Goal: Task Accomplishment & Management: Manage account settings

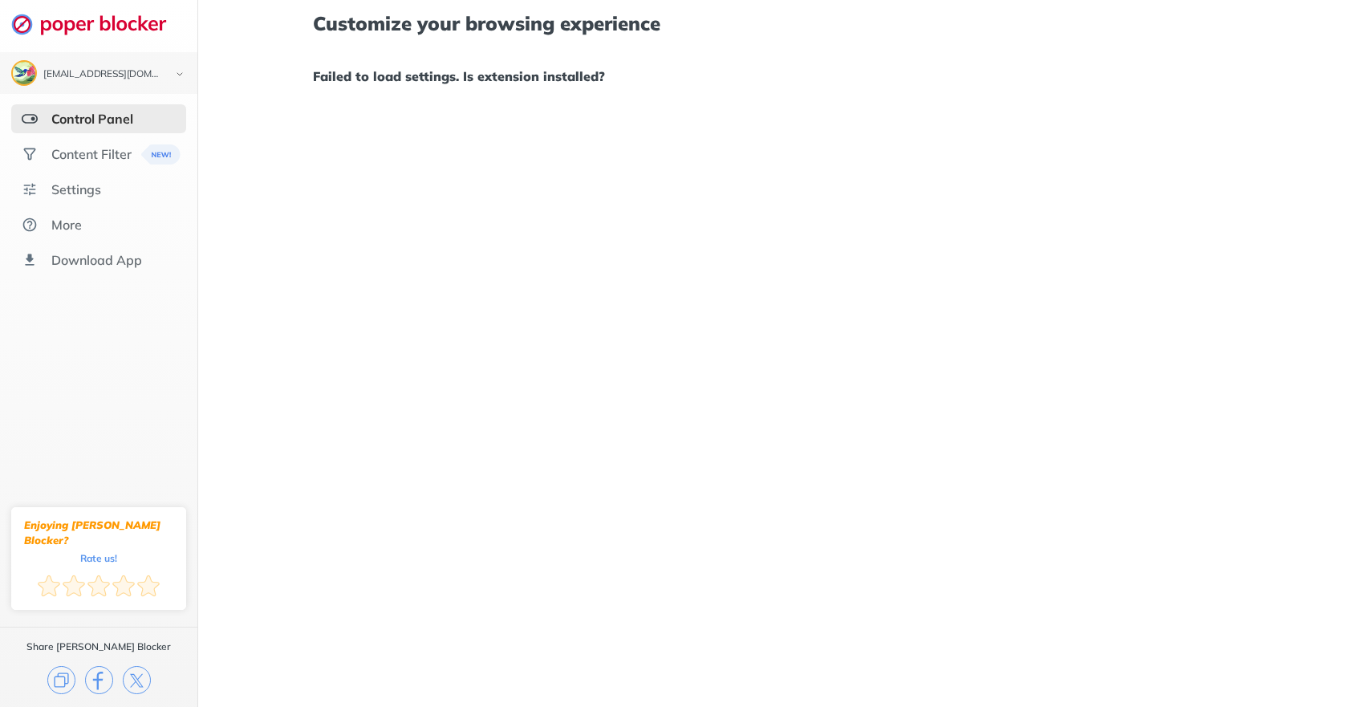
click at [29, 116] on img at bounding box center [30, 119] width 16 height 16
click at [59, 116] on div "Control Panel" at bounding box center [92, 119] width 82 height 16
click at [56, 149] on div "Content Filter" at bounding box center [91, 154] width 80 height 16
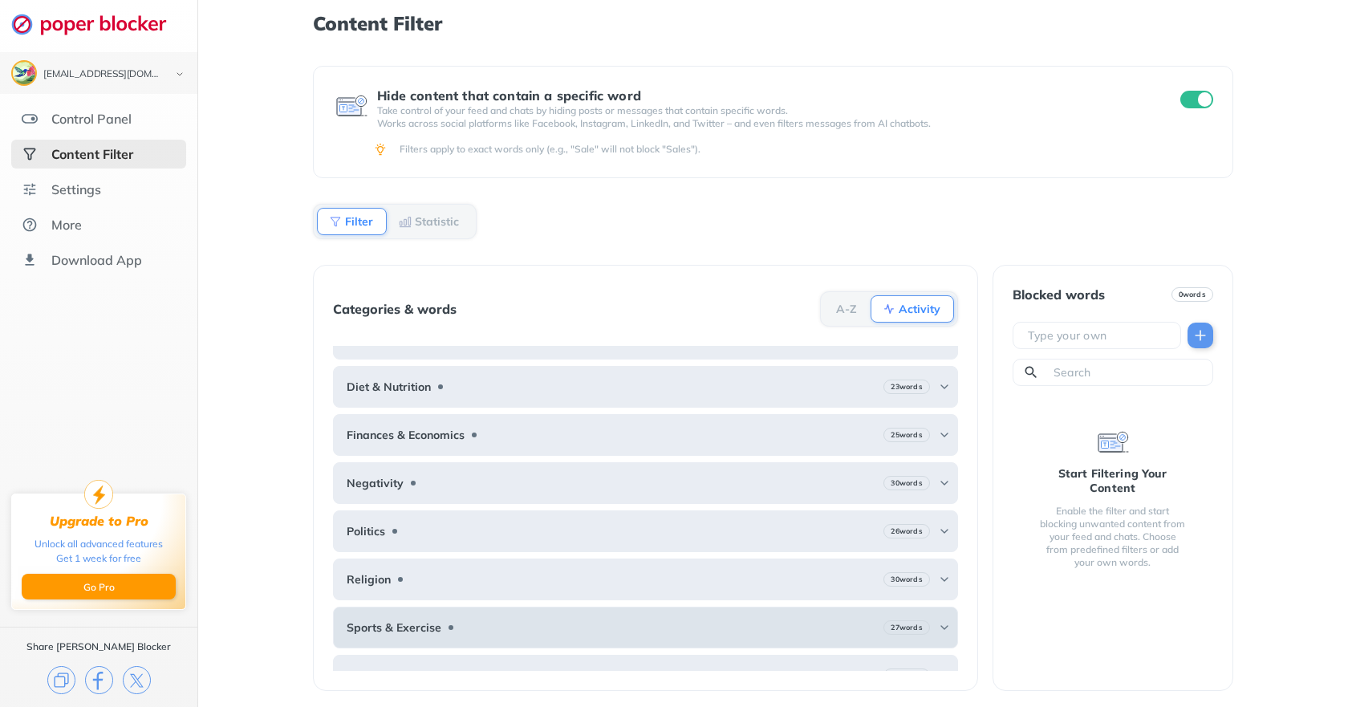
scroll to position [54, 0]
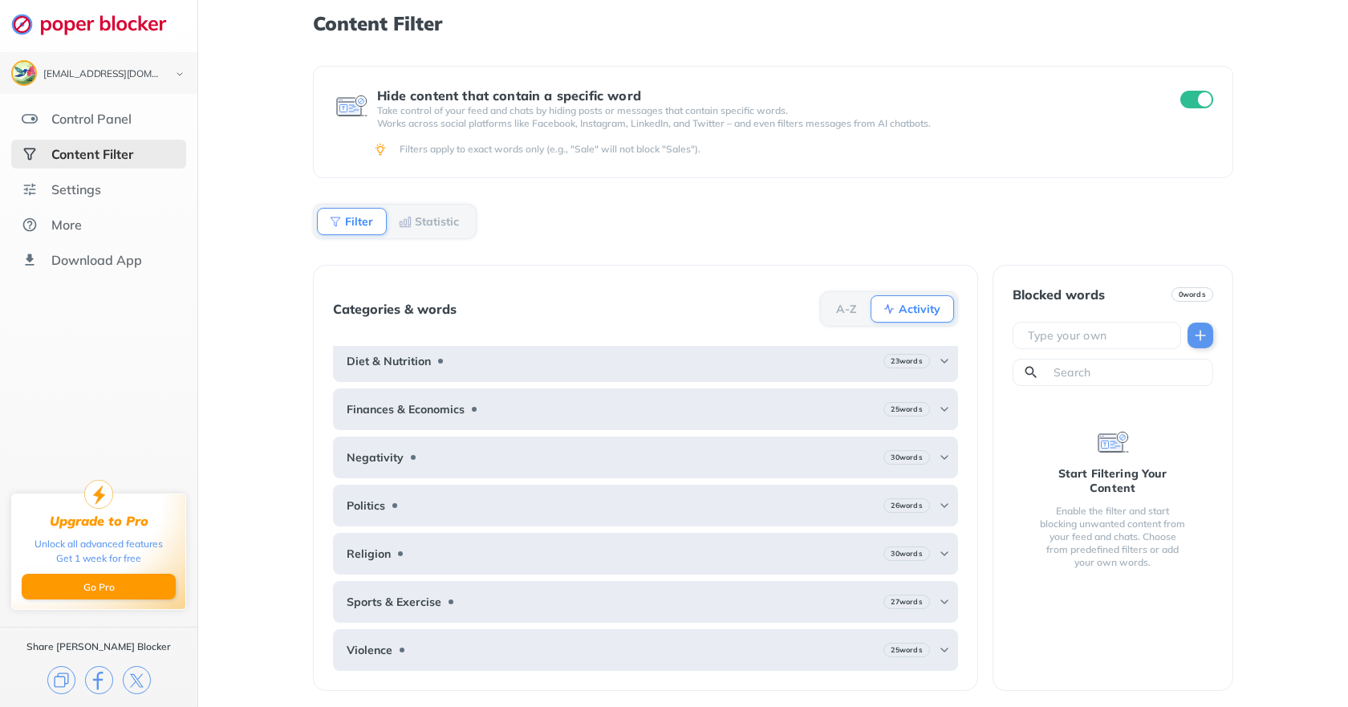
click at [1204, 94] on input "checkbox" at bounding box center [1197, 100] width 34 height 18
